Goal: Information Seeking & Learning: Learn about a topic

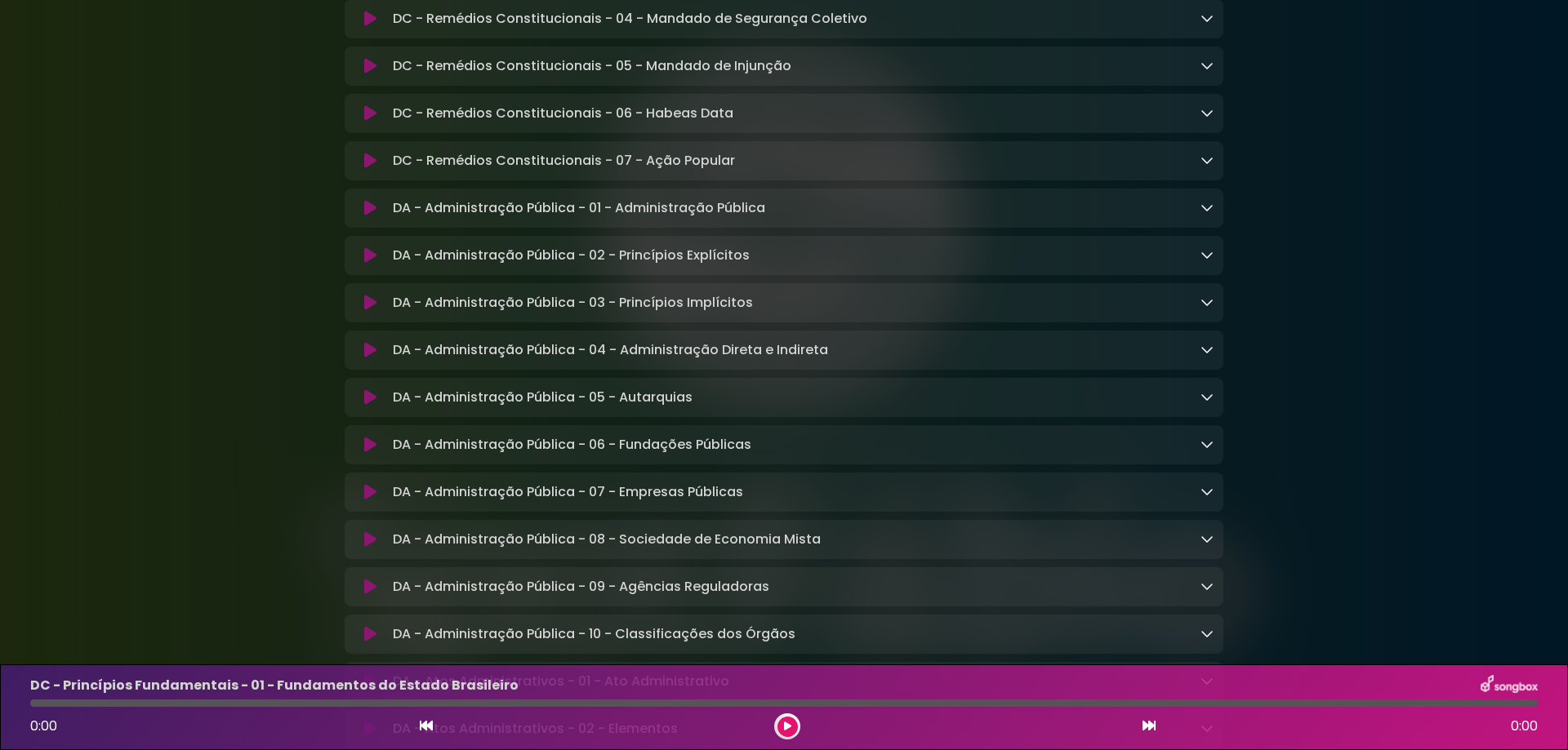
scroll to position [1851, 0]
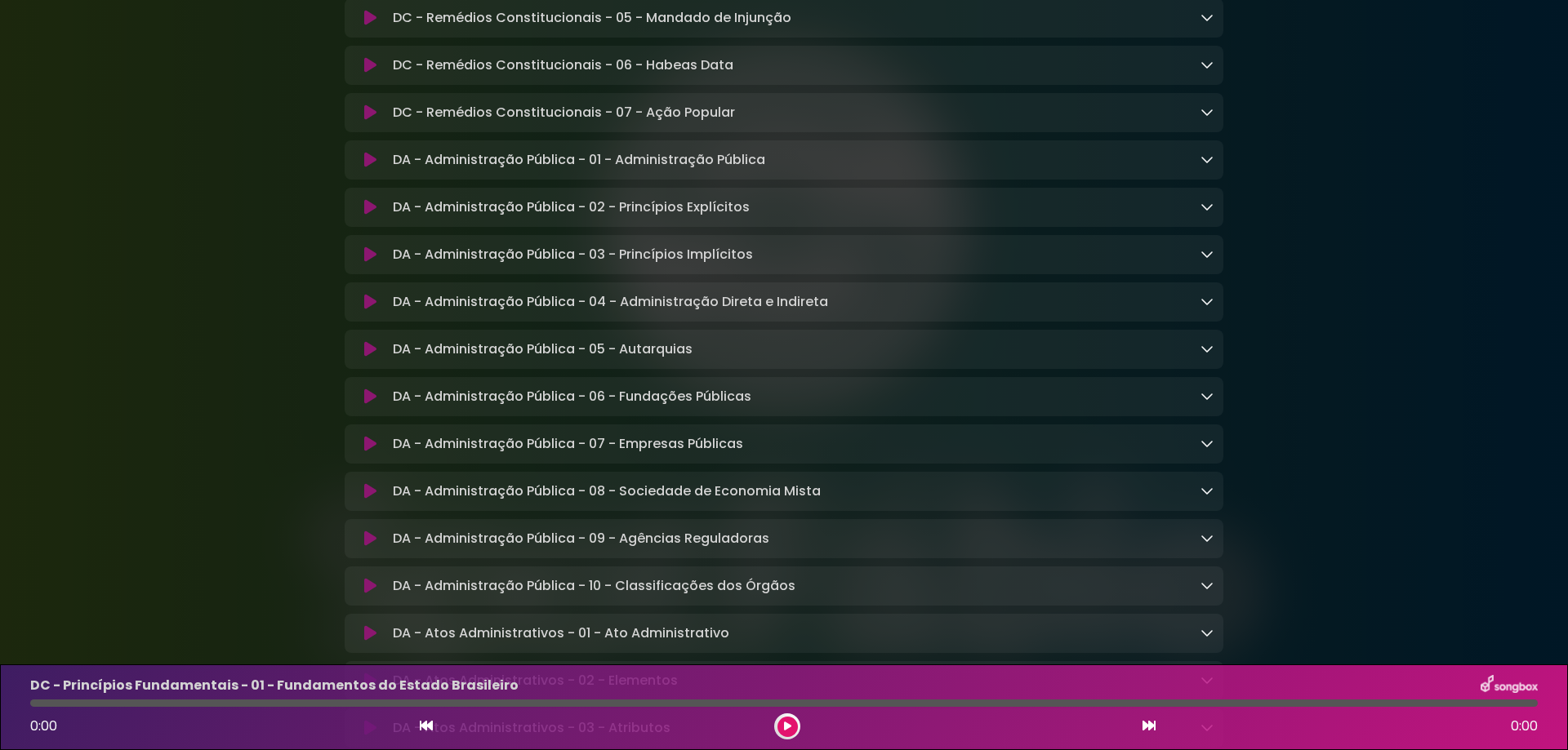
click at [1203, 355] on icon at bounding box center [1206, 348] width 13 height 13
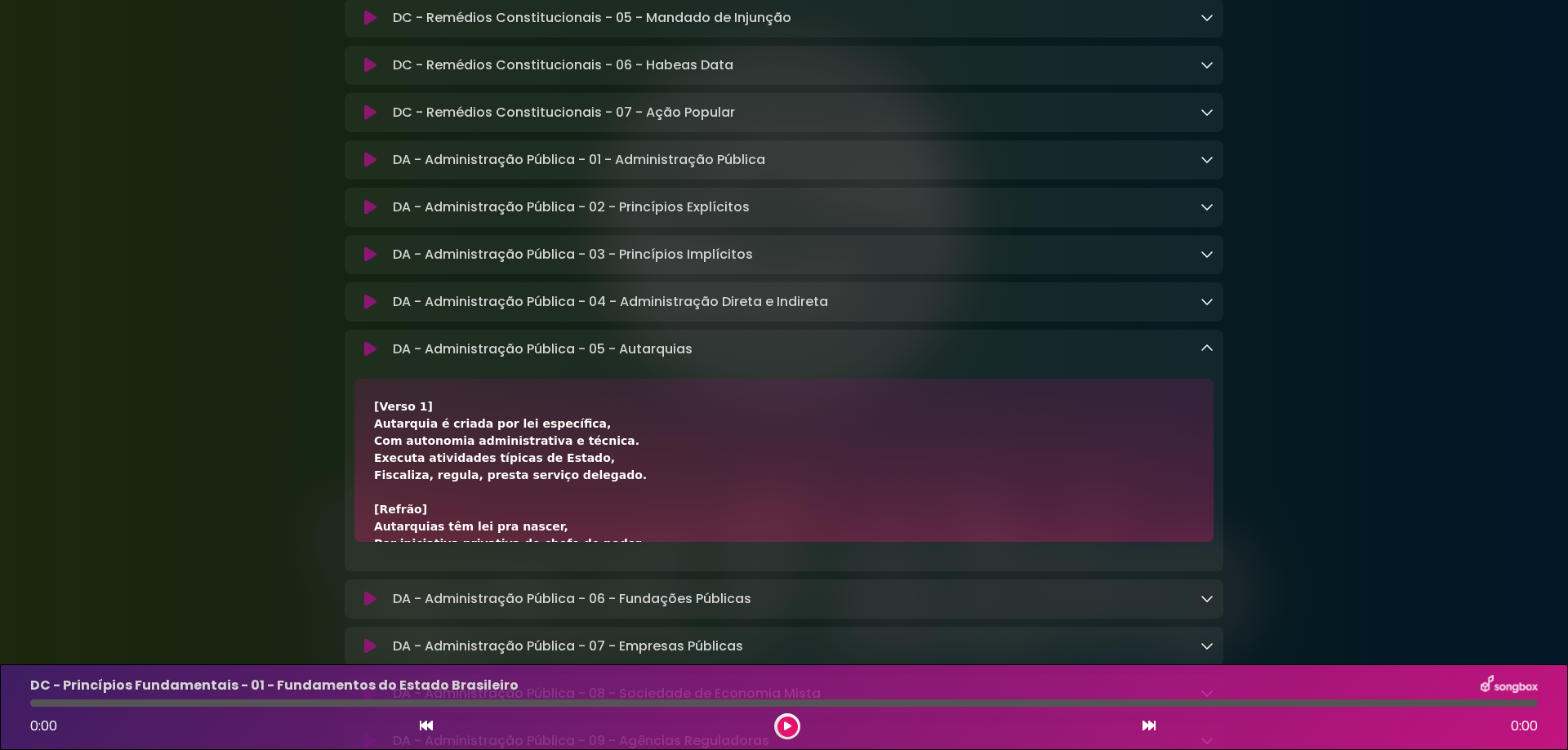
click at [366, 358] on icon at bounding box center [371, 349] width 12 height 17
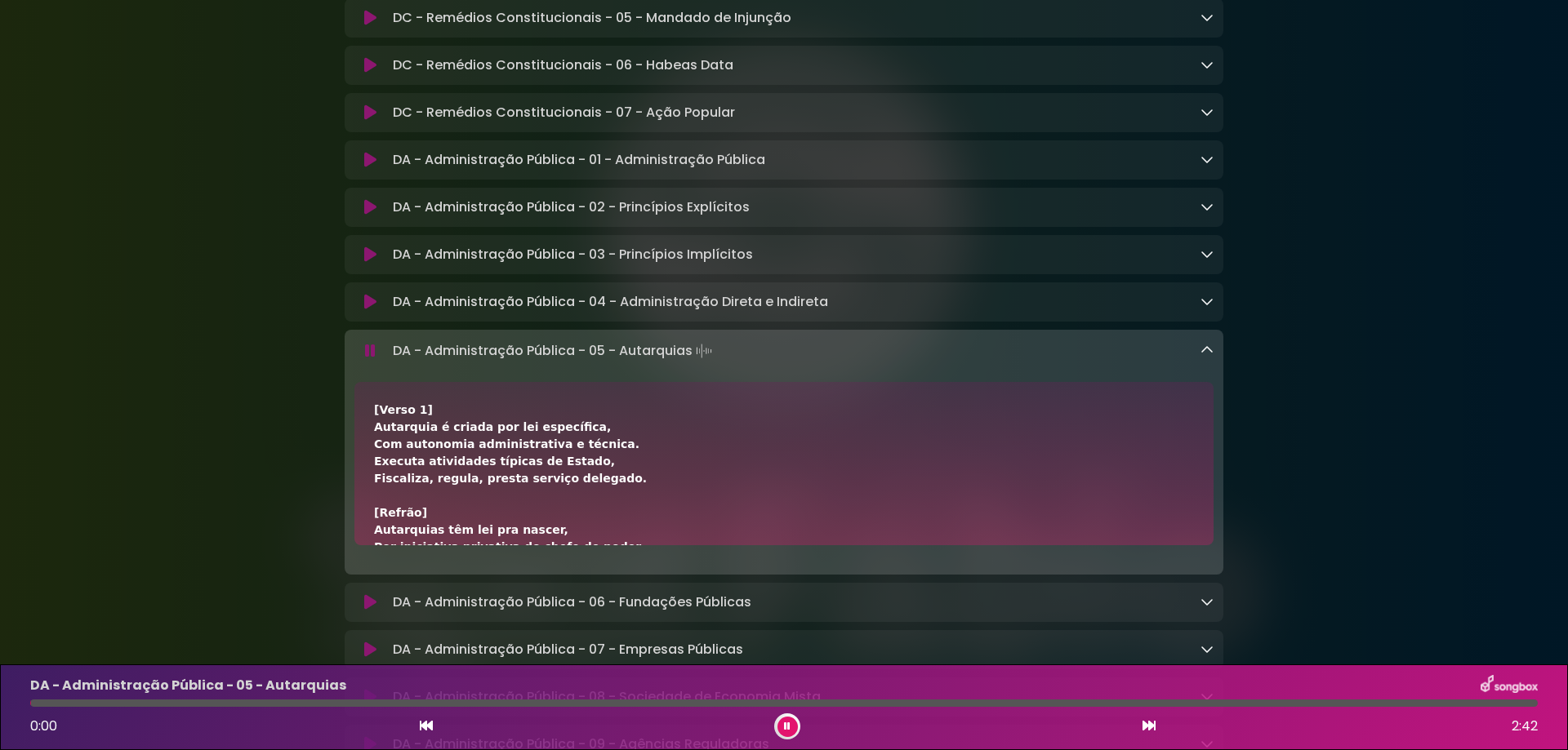
drag, startPoint x: 74, startPoint y: 702, endPoint x: 0, endPoint y: 702, distance: 74.0
click at [0, 702] on div "DA - Administração Pública - 05 - Autarquias 0:00 2:42" at bounding box center [784, 707] width 1568 height 86
click at [788, 727] on icon at bounding box center [787, 726] width 10 height 7
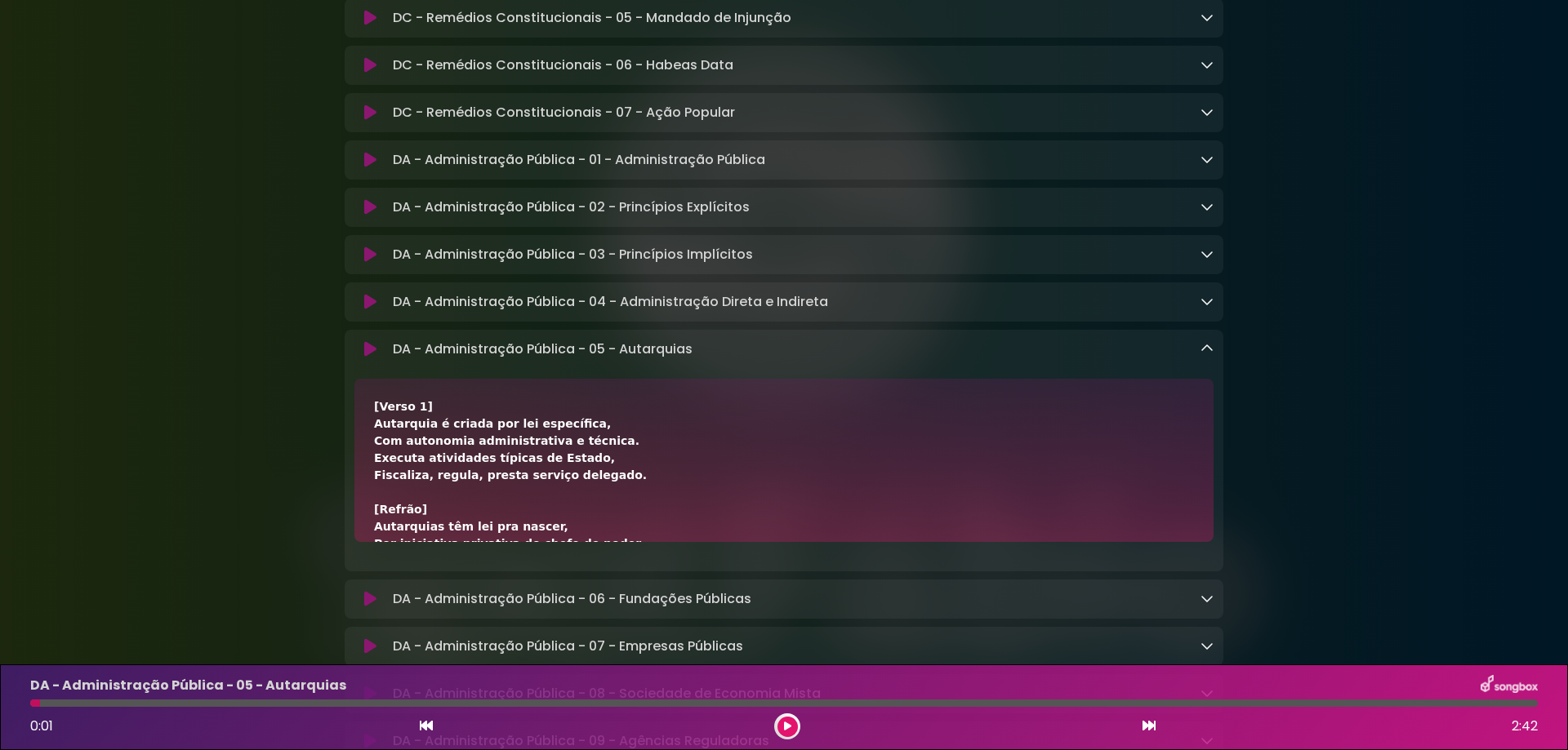
drag, startPoint x: 36, startPoint y: 705, endPoint x: 7, endPoint y: 705, distance: 29.0
click at [7, 705] on div "DA - Administração Pública - 05 - Autarquias 0:01 2:42" at bounding box center [784, 707] width 1568 height 86
click at [365, 358] on icon at bounding box center [370, 349] width 20 height 18
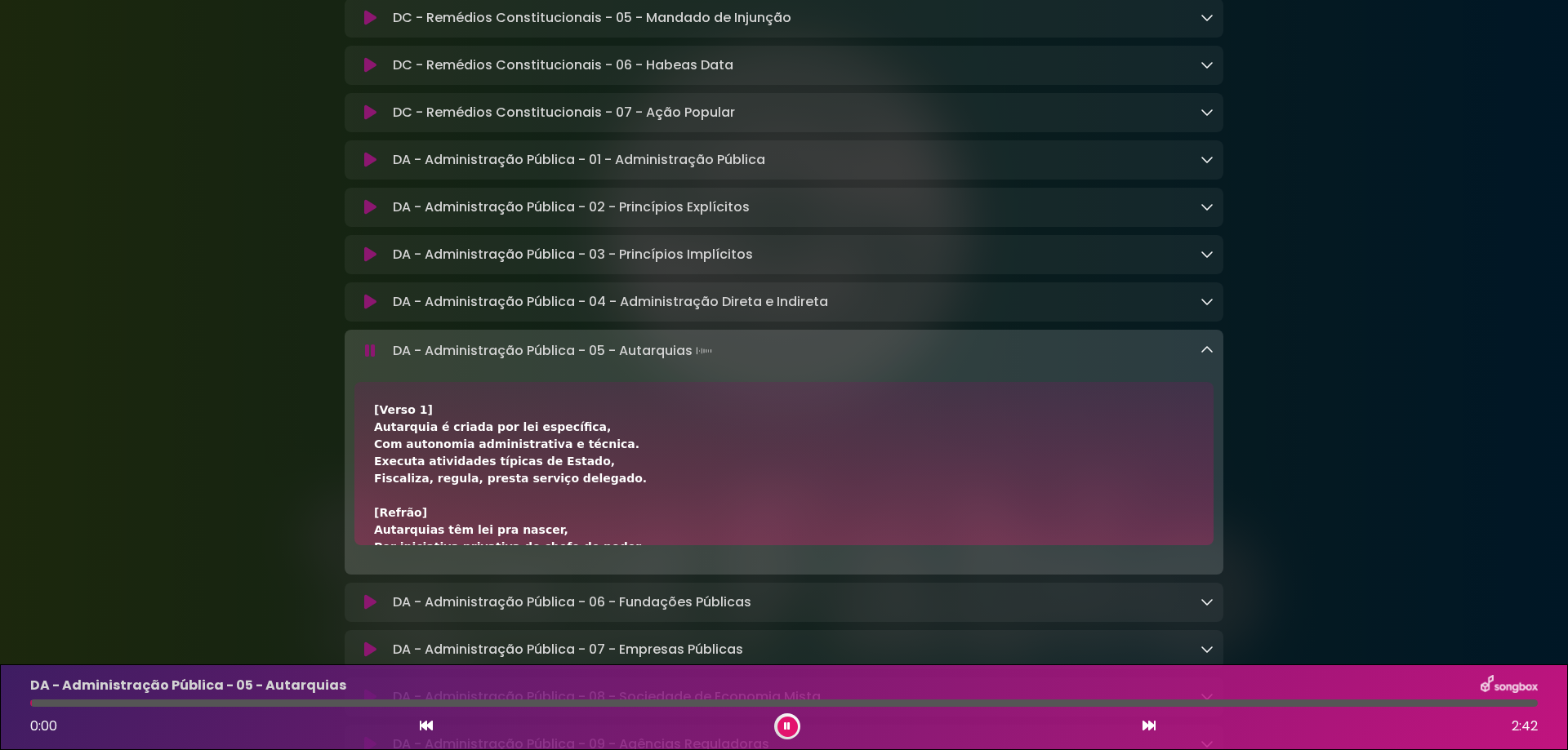
click at [365, 359] on icon at bounding box center [371, 352] width 19 height 16
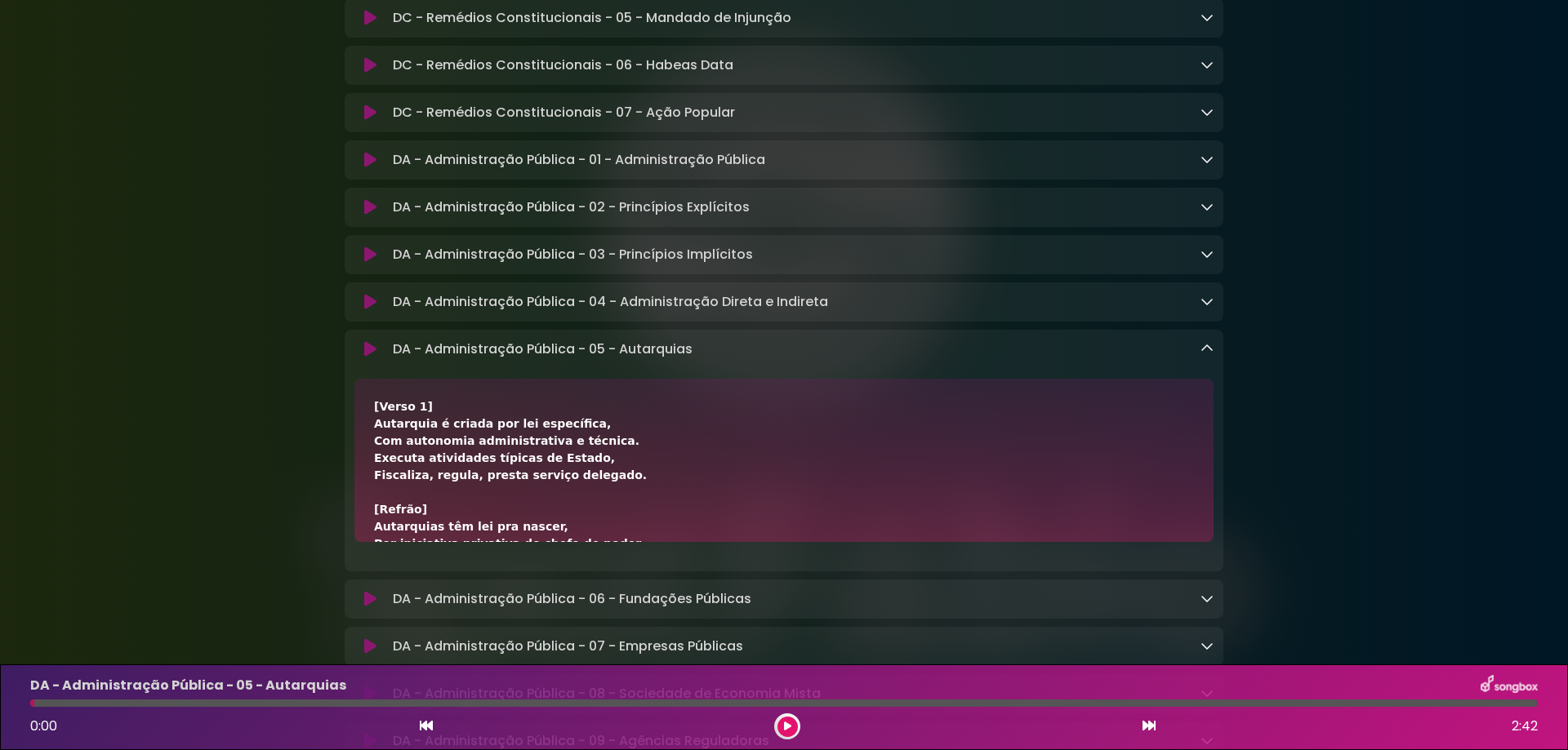
click at [365, 311] on icon at bounding box center [371, 302] width 12 height 17
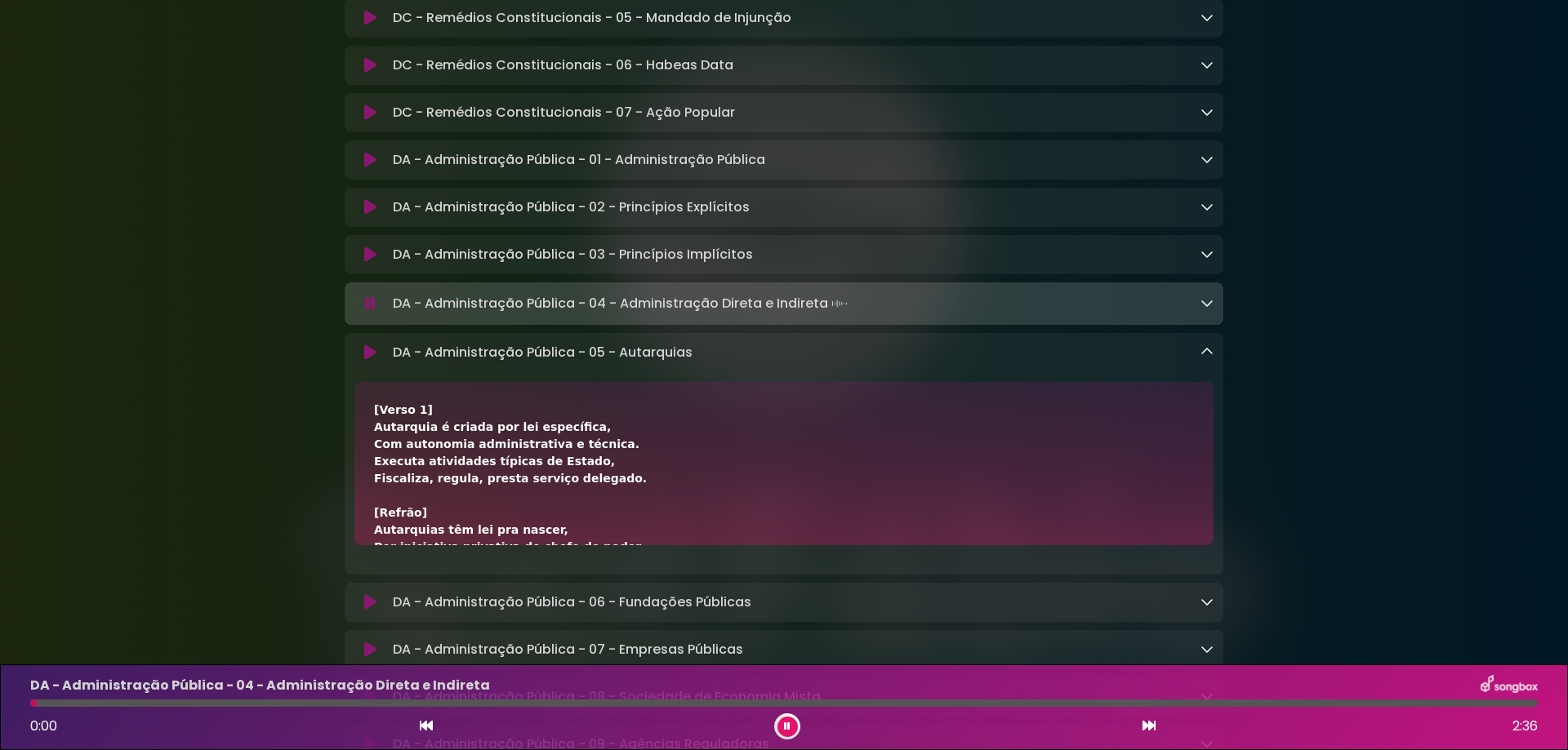
click at [373, 311] on icon at bounding box center [370, 304] width 10 height 17
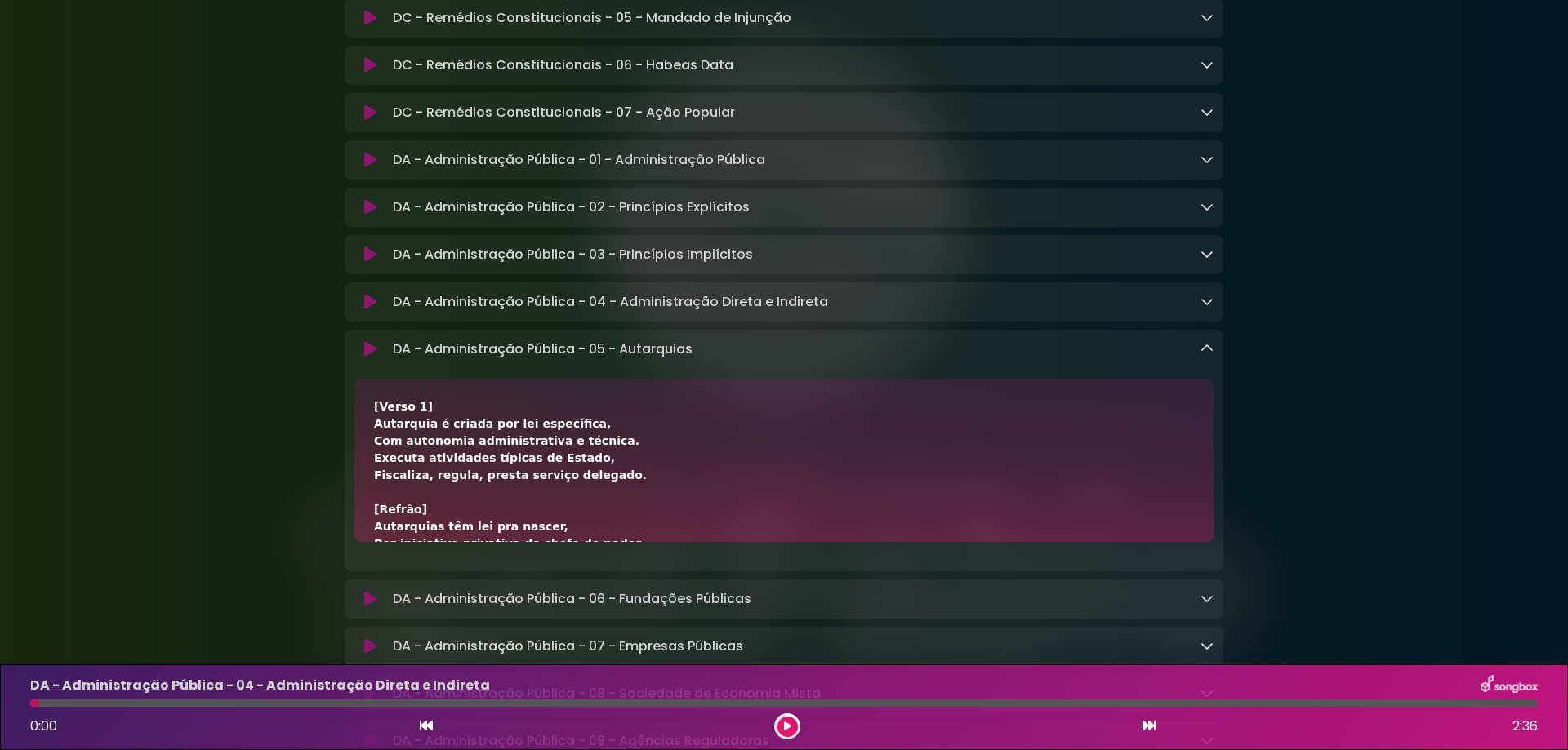
click at [368, 359] on icon at bounding box center [370, 348] width 20 height 20
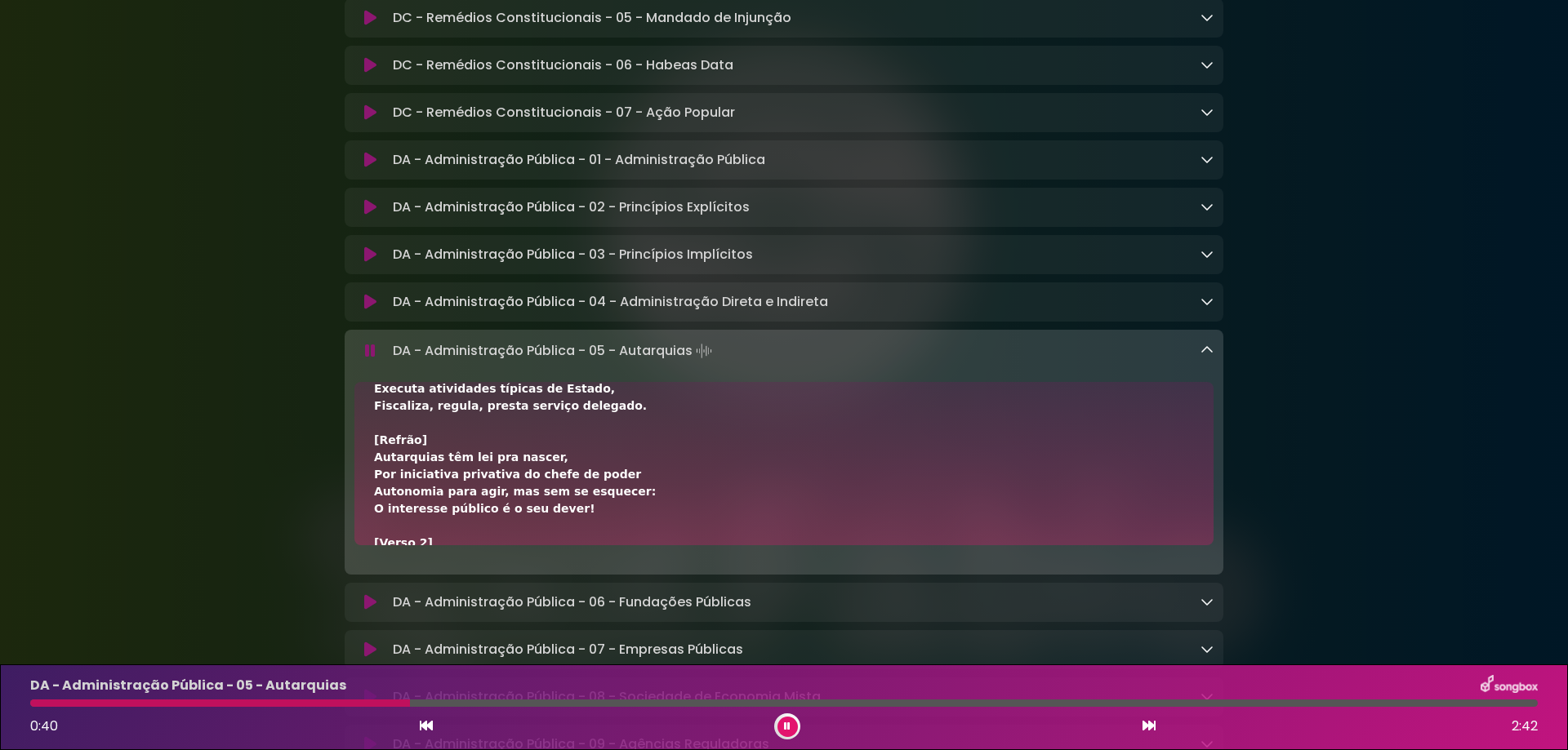
scroll to position [109, 0]
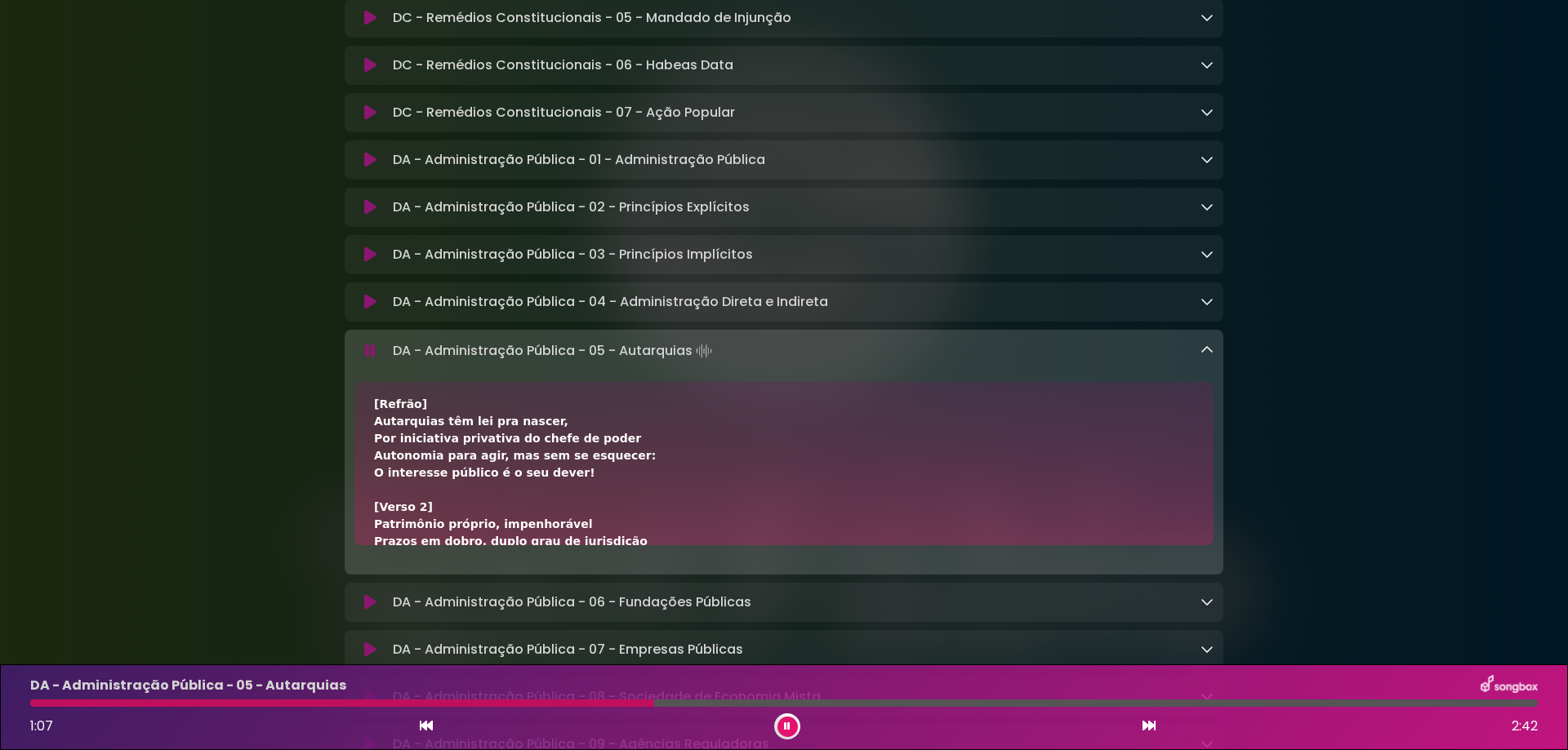
click at [784, 726] on icon at bounding box center [787, 727] width 11 height 11
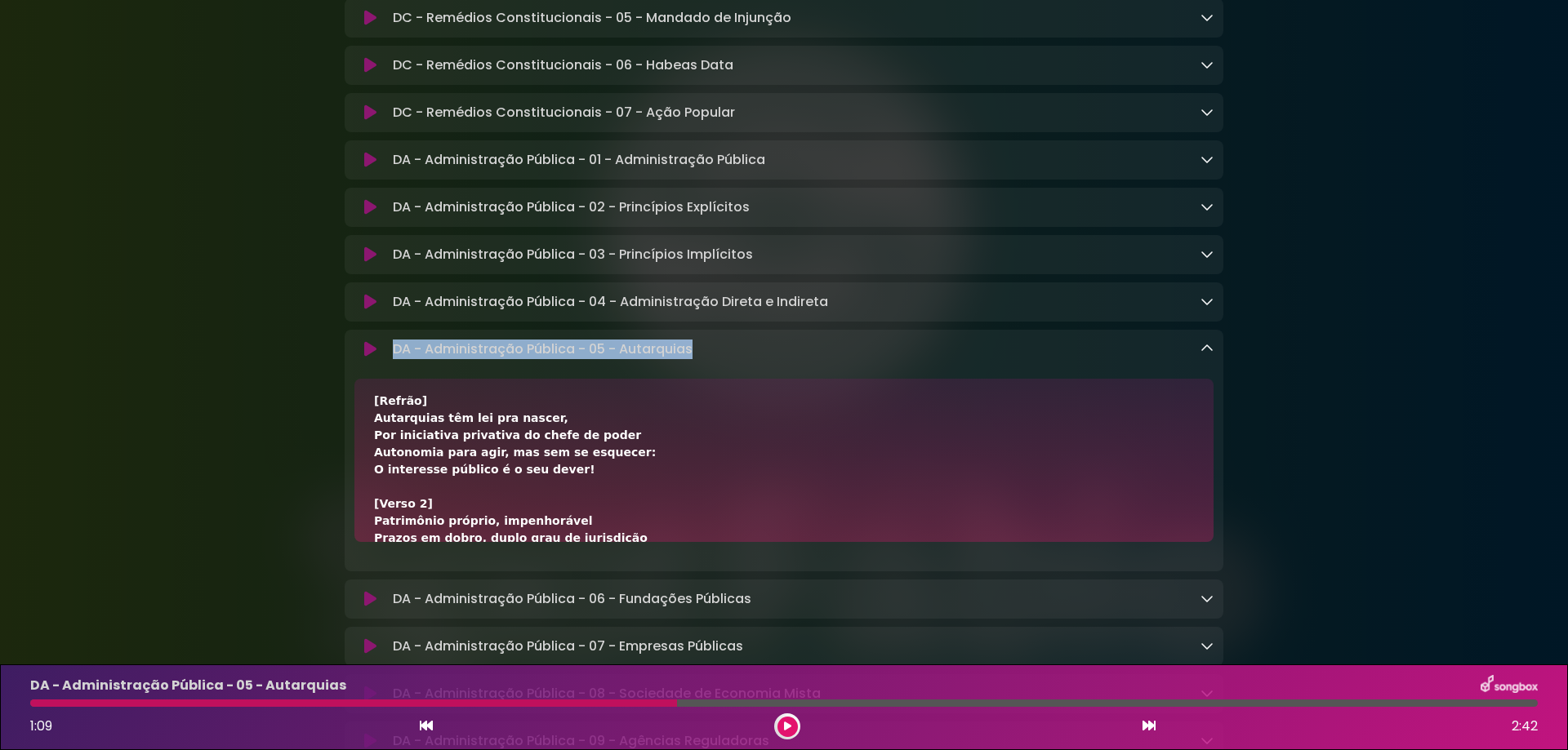
drag, startPoint x: 393, startPoint y: 378, endPoint x: 774, endPoint y: 378, distance: 381.0
click at [774, 359] on div "DA - Administração Pública - 05 - Autarquias Loading Track..." at bounding box center [800, 349] width 828 height 20
copy p "DA - Administração Pública - 05 - Autarquias"
drag, startPoint x: 373, startPoint y: 448, endPoint x: 537, endPoint y: 453, distance: 164.1
click at [537, 453] on div "[Verso 1] Autarquia é criada por lei específica, Com autonomia administrativa e…" at bounding box center [783, 460] width 859 height 164
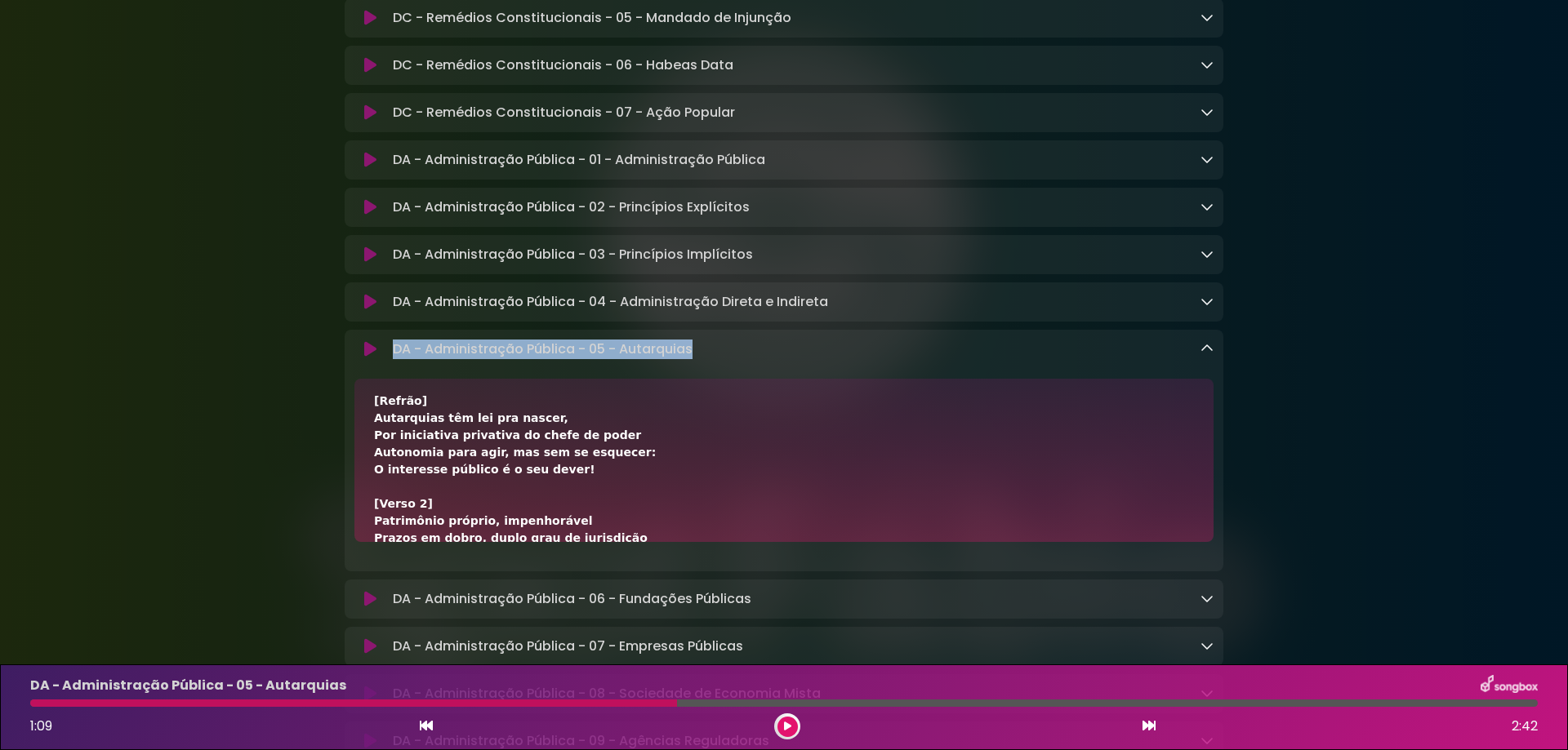
copy div "Autarquias têm lei pra nascer,"
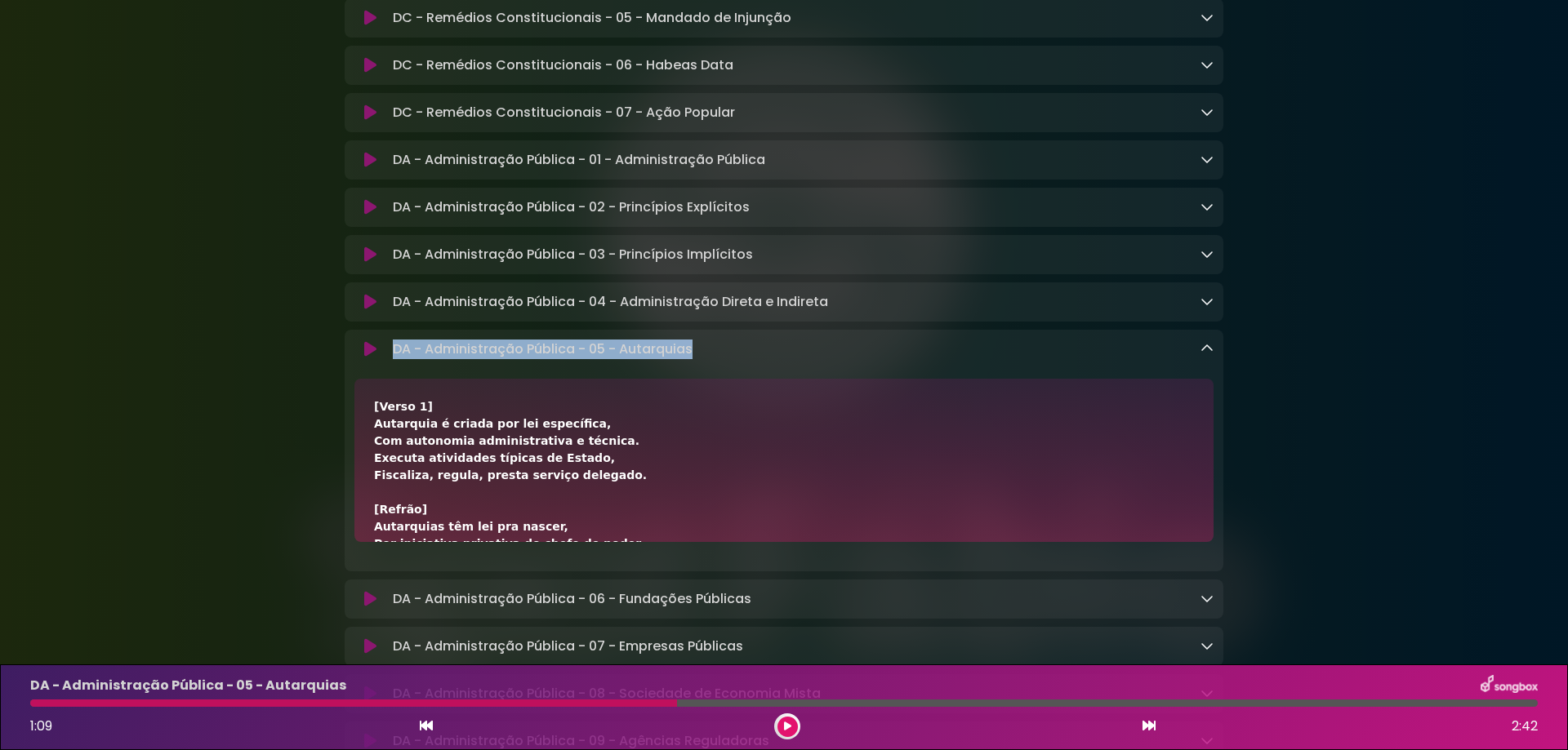
drag, startPoint x: 372, startPoint y: 453, endPoint x: 568, endPoint y: 458, distance: 196.1
click at [568, 458] on div "[Verso 1] Autarquia é criada por lei específica, Com autonomia administrativa e…" at bounding box center [783, 460] width 859 height 164
copy div "Autarquia é criada por lei específica,"
drag, startPoint x: 374, startPoint y: 475, endPoint x: 620, endPoint y: 472, distance: 246.0
click at [620, 472] on div "[Verso 1] Autarquia é criada por lei específica, Com autonomia administrativa e…" at bounding box center [784, 706] width 820 height 617
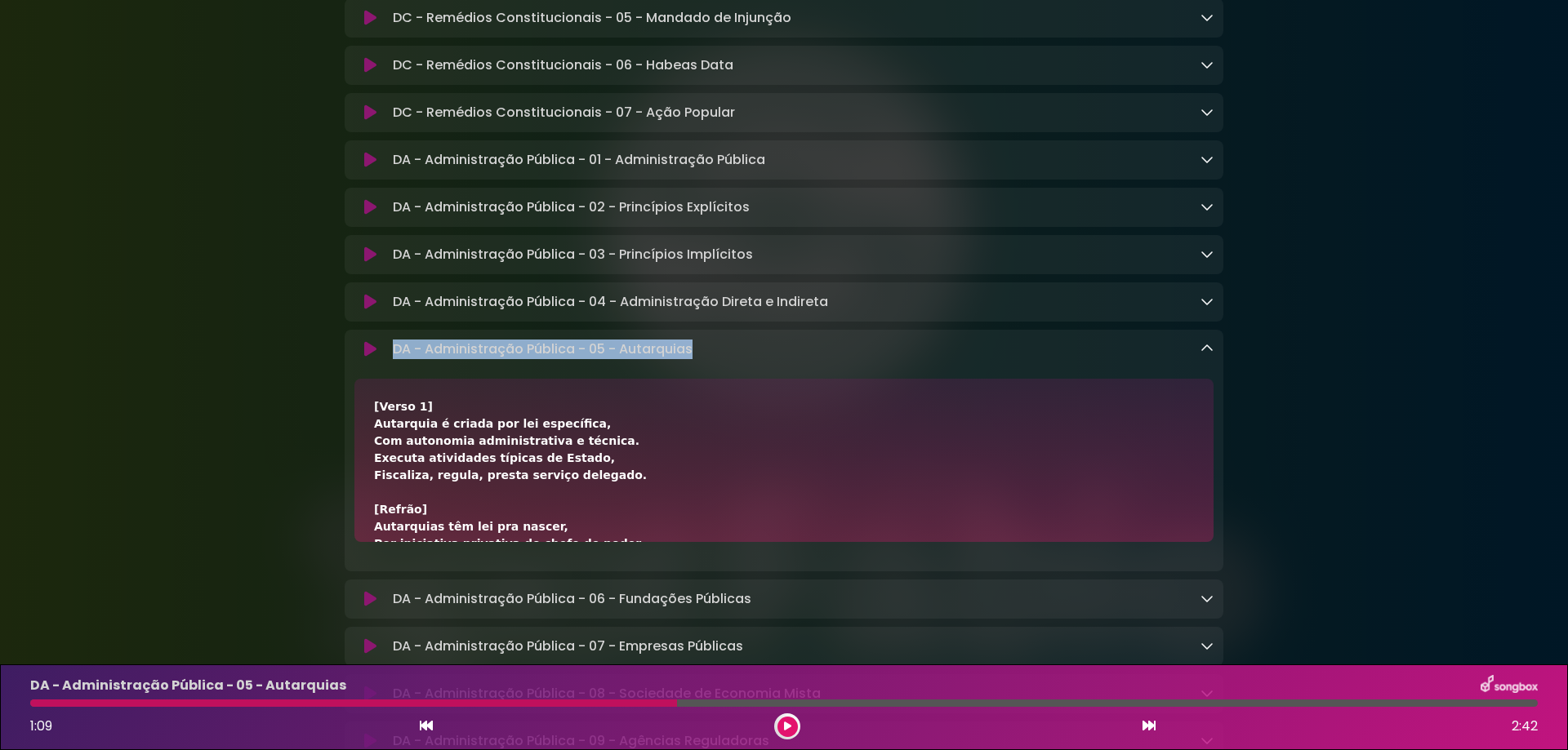
copy div "Com autonomia administrativa e técnica."
drag, startPoint x: 373, startPoint y: 494, endPoint x: 624, endPoint y: 495, distance: 251.0
click at [624, 495] on div "[Verso 1] Autarquia é criada por lei específica, Com autonomia administrativa e…" at bounding box center [783, 460] width 859 height 164
copy div "Executa atividades típicas de Estado,"
drag, startPoint x: 603, startPoint y: 510, endPoint x: 353, endPoint y: 508, distance: 250.0
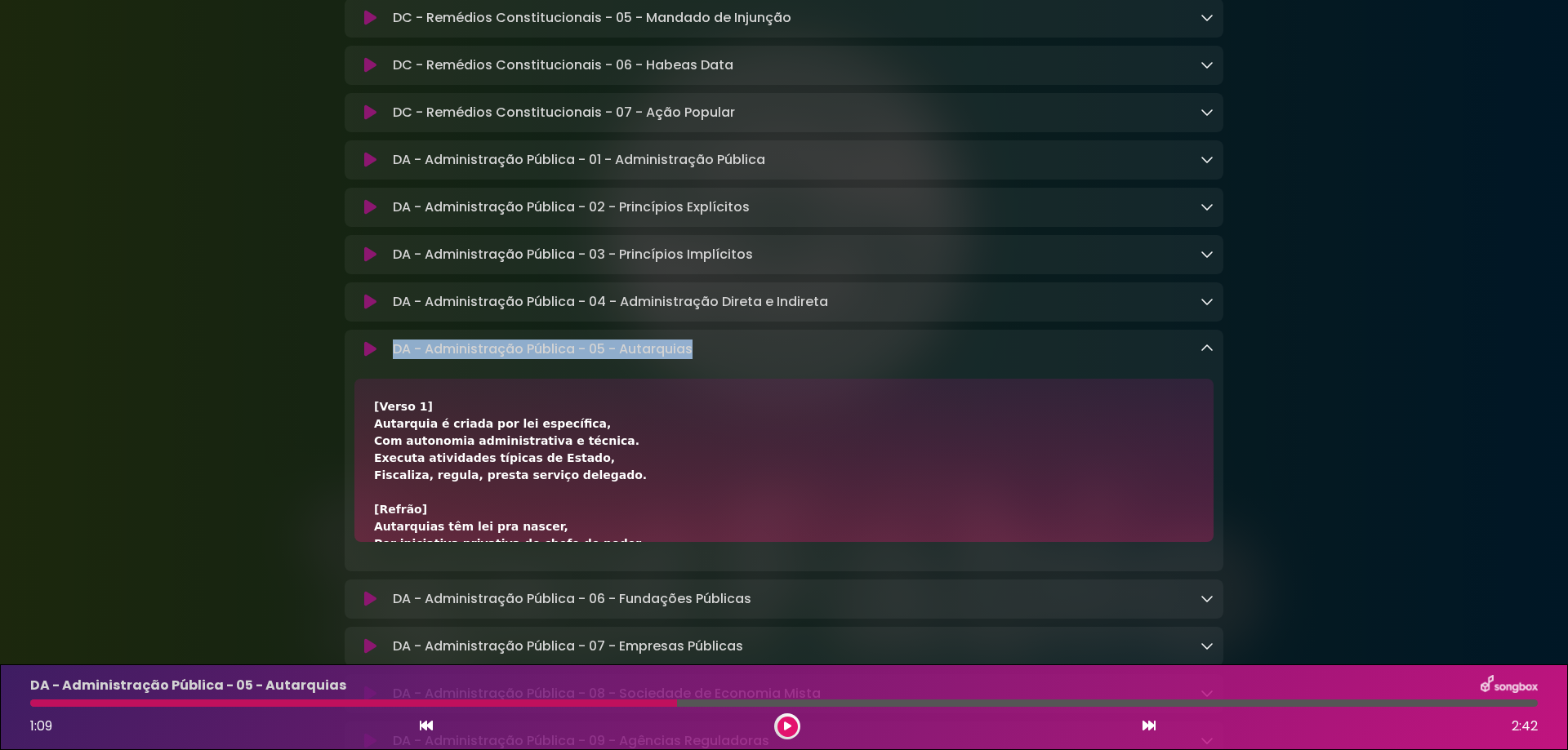
click at [353, 508] on div "[Verso 1] Autarquia é criada por lei específica, Com autonomia administrativa e…" at bounding box center [784, 460] width 879 height 164
copy div "Fiscaliza, regula, presta serviço delegado."
drag, startPoint x: 471, startPoint y: 457, endPoint x: 616, endPoint y: 453, distance: 145.1
click at [616, 453] on div "[Verso 1] Autarquia é criada por lei específica, Com autonomia administrativa e…" at bounding box center [784, 706] width 820 height 617
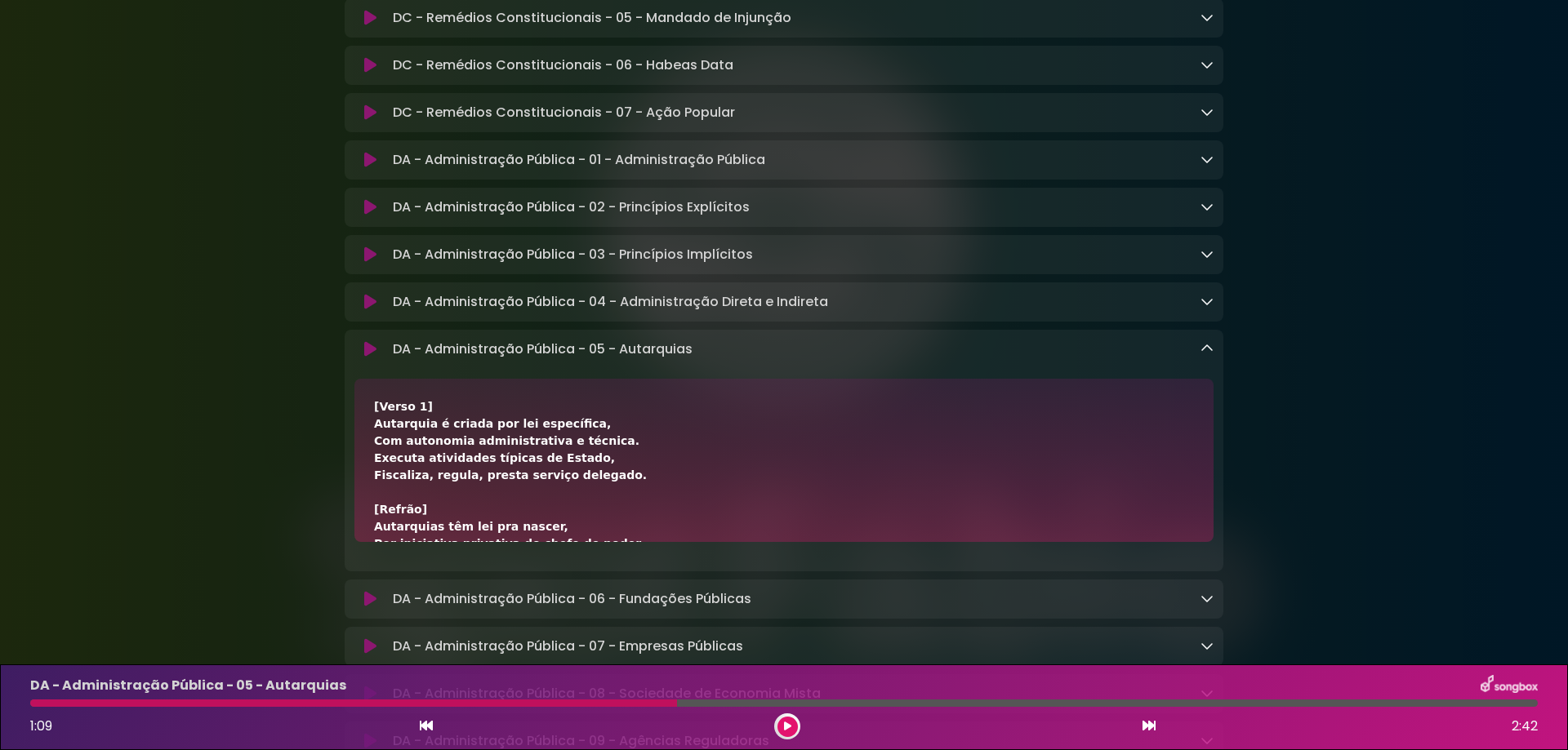
copy div "por lei específica,"
drag, startPoint x: 378, startPoint y: 472, endPoint x: 460, endPoint y: 473, distance: 82.0
click at [460, 473] on div "[Verso 1] Autarquia é criada por lei específica, Com autonomia administrativa e…" at bounding box center [784, 706] width 820 height 617
click at [355, 472] on div "[Verso 1] Autarquia é criada por lei específica, Com autonomia administrativa e…" at bounding box center [783, 460] width 859 height 164
drag, startPoint x: 375, startPoint y: 472, endPoint x: 456, endPoint y: 478, distance: 81.2
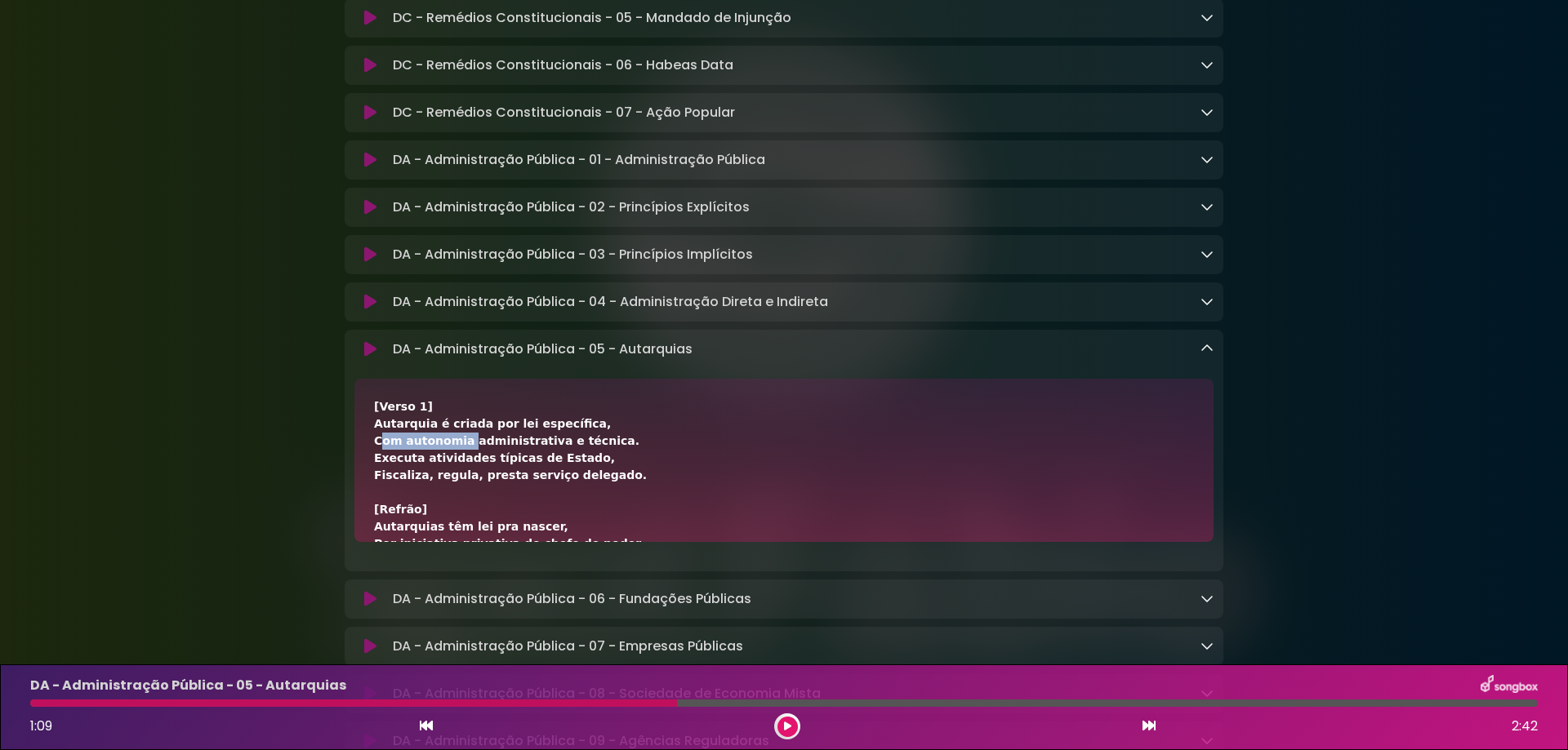
click at [456, 478] on div "[Verso 1] Autarquia é criada por lei específica, Com autonomia administrativa e…" at bounding box center [784, 706] width 820 height 617
copy div "Com autonomia"
click at [486, 485] on div "[Verso 1] Autarquia é criada por lei específica, Com autonomia administrativa e…" at bounding box center [784, 706] width 820 height 617
drag, startPoint x: 462, startPoint y: 474, endPoint x: 593, endPoint y: 471, distance: 131.0
click at [593, 471] on div "[Verso 1] Autarquia é criada por lei específica, Com autonomia administrativa e…" at bounding box center [784, 706] width 820 height 617
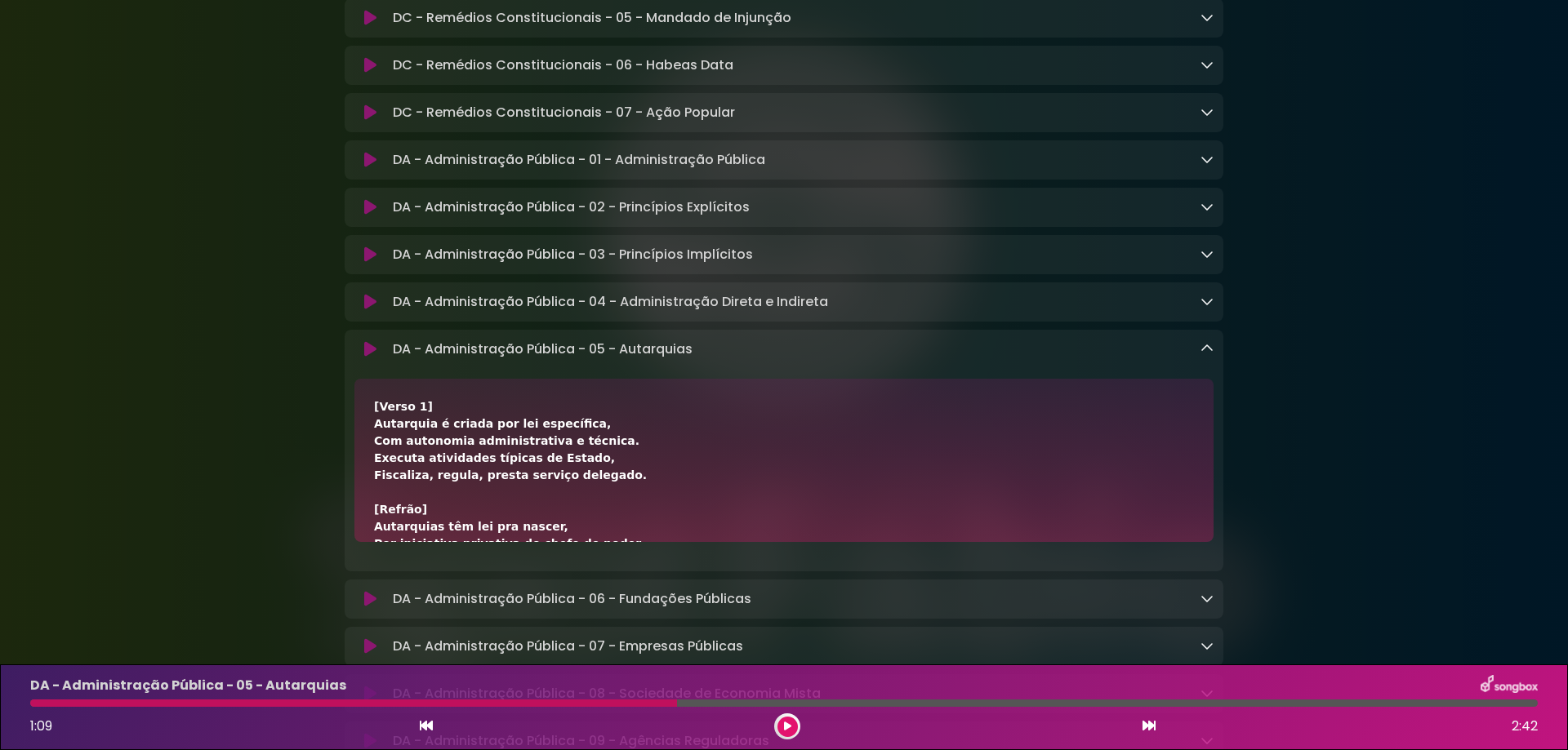
copy div "administrativa e técnica."
drag, startPoint x: 365, startPoint y: 493, endPoint x: 471, endPoint y: 491, distance: 106.0
click at [471, 491] on div "[Verso 1] Autarquia é criada por lei específica, Com autonomia administrativa e…" at bounding box center [783, 460] width 859 height 164
copy div "Executa atividades"
click at [474, 492] on div "[Verso 1] Autarquia é criada por lei específica, Com autonomia administrativa e…" at bounding box center [784, 706] width 820 height 617
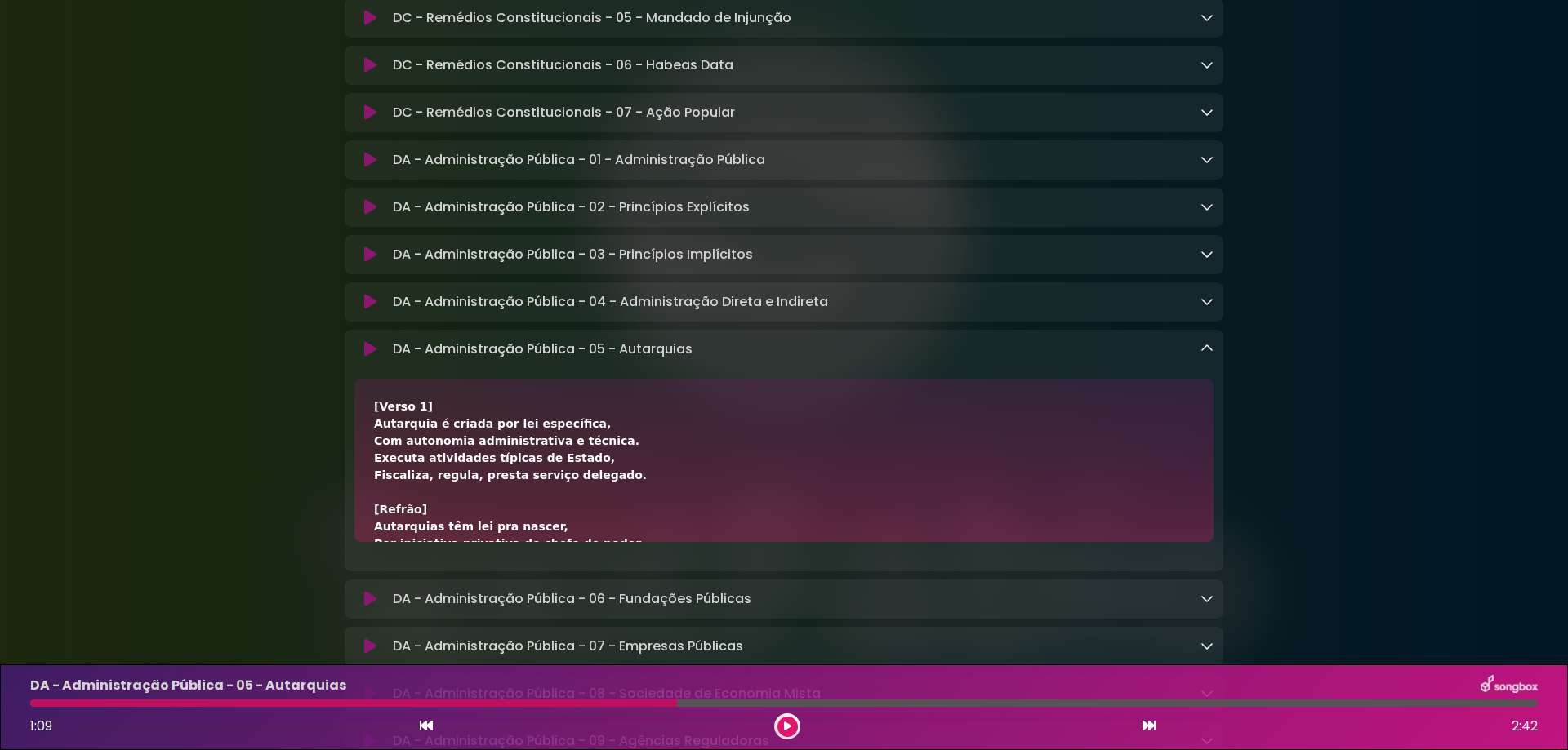
drag, startPoint x: 472, startPoint y: 490, endPoint x: 598, endPoint y: 493, distance: 126.0
click at [598, 493] on div "[Verso 1] Autarquia é criada por lei específica, Com autonomia administrativa e…" at bounding box center [784, 706] width 820 height 617
drag, startPoint x: 364, startPoint y: 509, endPoint x: 457, endPoint y: 512, distance: 93.0
click at [457, 512] on div "[Verso 1] Autarquia é criada por lei específica, Com autonomia administrativa e…" at bounding box center [783, 460] width 859 height 164
drag, startPoint x: 596, startPoint y: 514, endPoint x: 463, endPoint y: 513, distance: 133.0
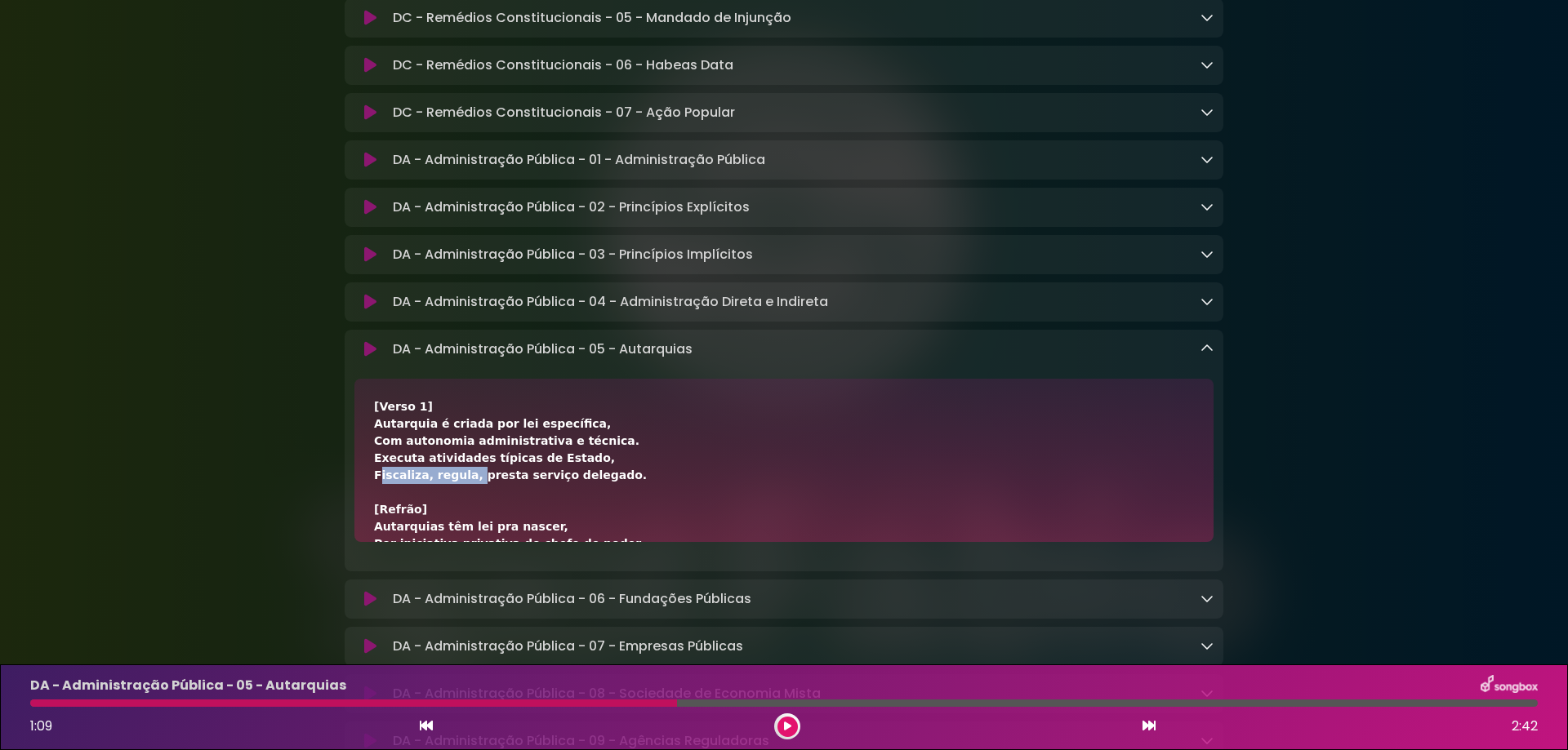
click at [463, 513] on div "[Verso 1] Autarquia é criada por lei específica, Com autonomia administrativa e…" at bounding box center [784, 706] width 820 height 617
